Goal: Task Accomplishment & Management: Use online tool/utility

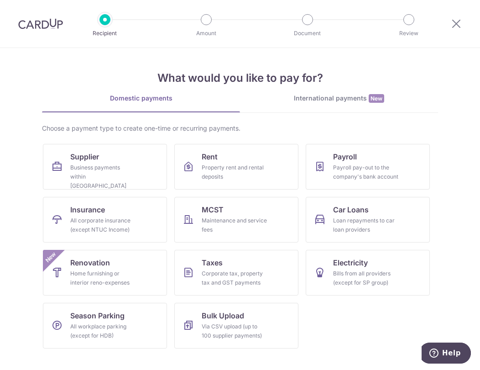
click at [80, 105] on link "Domestic payments" at bounding box center [141, 103] width 198 height 18
click at [95, 159] on span "Supplier" at bounding box center [84, 156] width 29 height 11
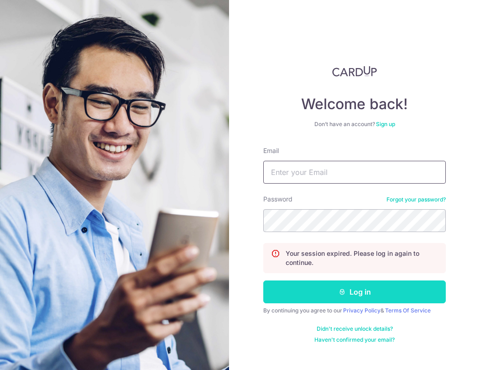
type input "[EMAIL_ADDRESS][DOMAIN_NAME]"
click at [353, 289] on button "Log in" at bounding box center [355, 291] width 183 height 23
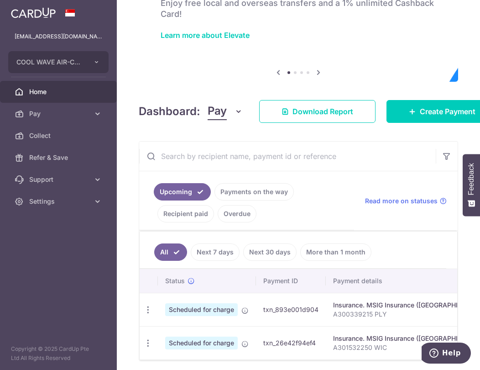
scroll to position [100, 0]
